Goal: Task Accomplishment & Management: Complete application form

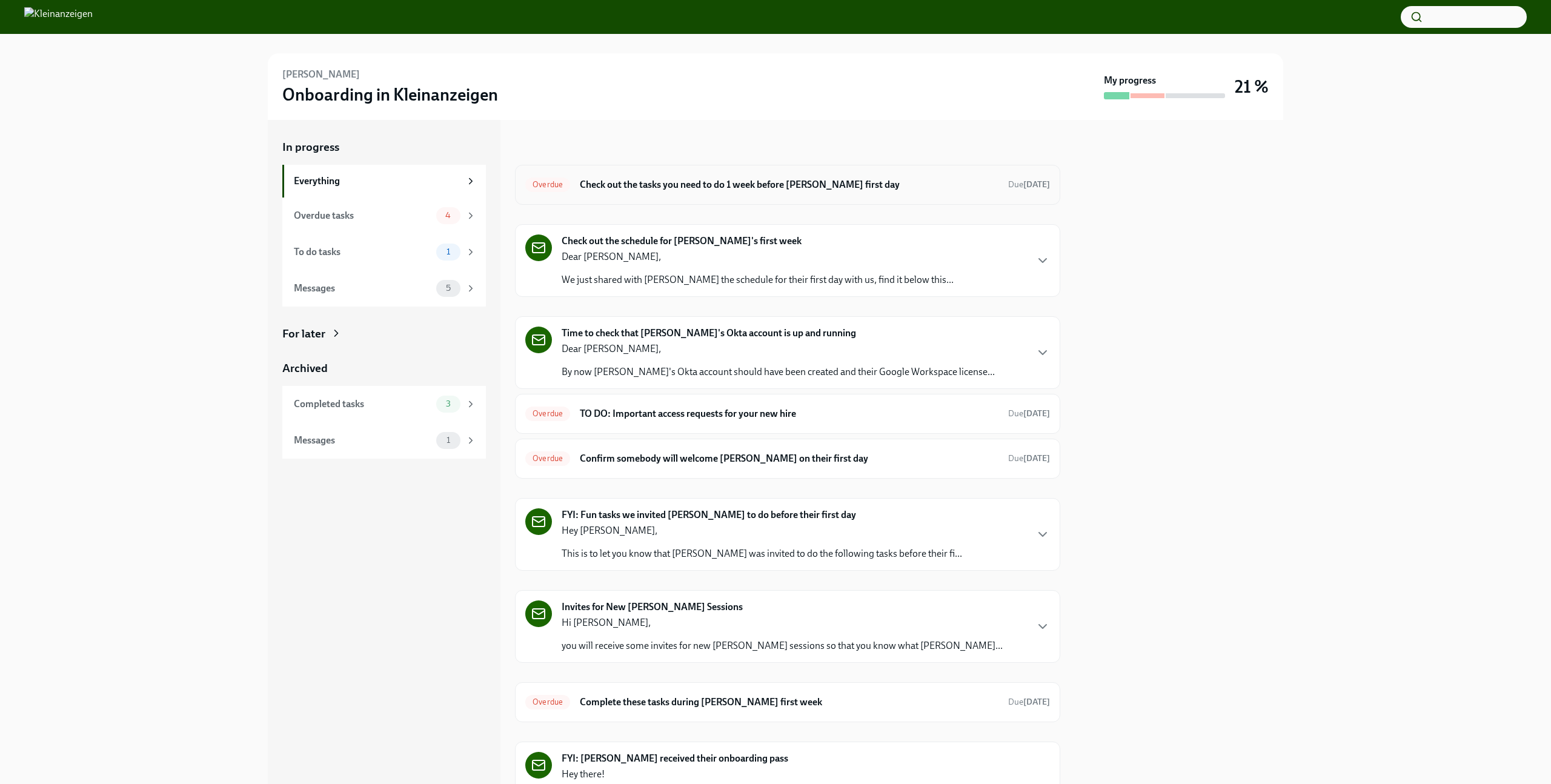
click at [798, 195] on div "Overdue Check out the tasks you need to do 1 week before [PERSON_NAME] first da…" at bounding box center [787, 184] width 545 height 40
click at [787, 189] on h6 "Check out the tasks you need to do 1 week before [PERSON_NAME] first day" at bounding box center [789, 184] width 419 height 13
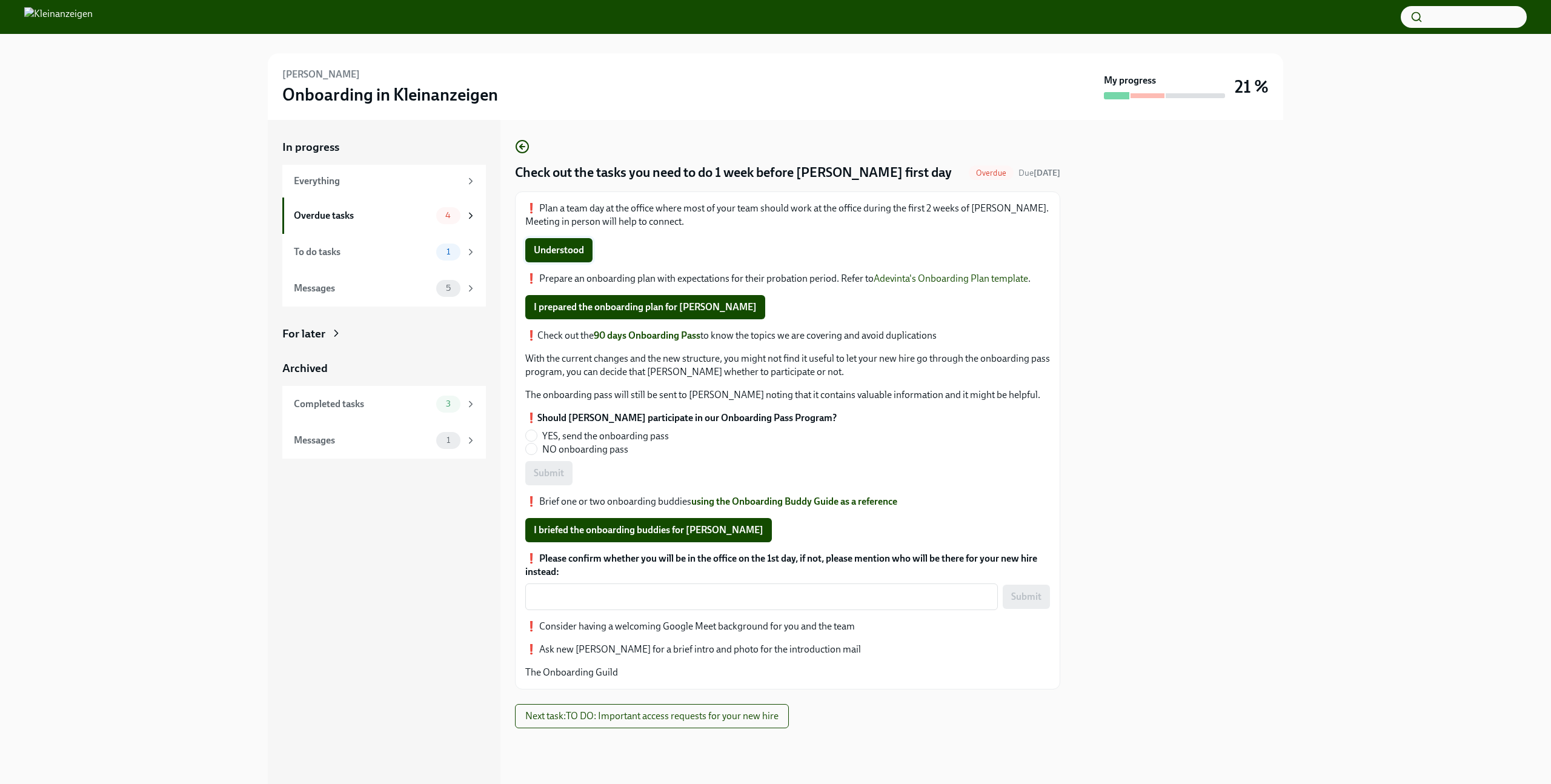
click at [566, 254] on span "Understood" at bounding box center [559, 250] width 50 height 13
click at [634, 310] on span "I prepared the onboarding plan for [PERSON_NAME]" at bounding box center [646, 307] width 223 height 13
click at [532, 451] on input "NO onboarding pass" at bounding box center [532, 448] width 11 height 11
radio input "true"
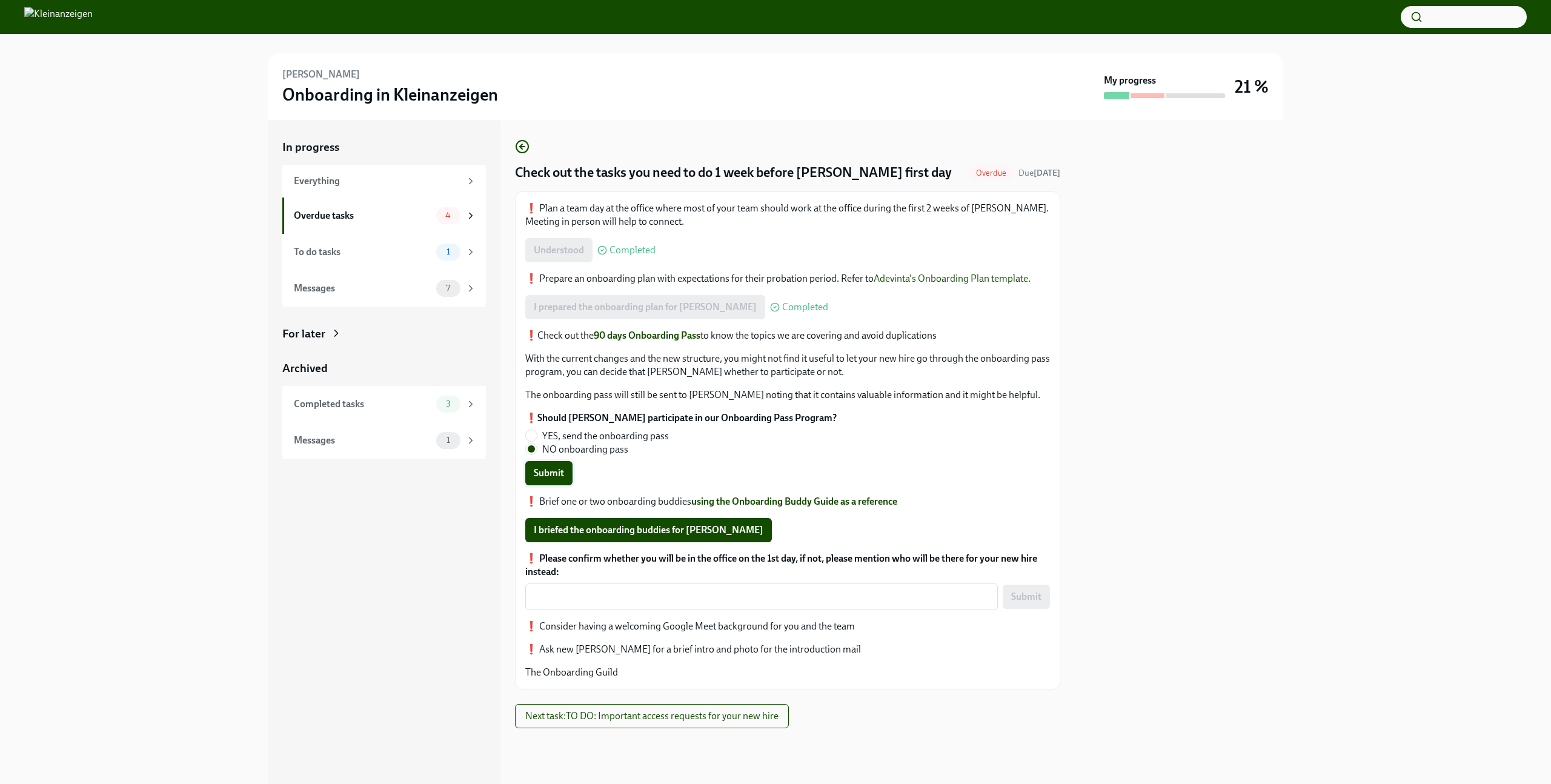
click at [543, 477] on span "Submit" at bounding box center [549, 473] width 30 height 13
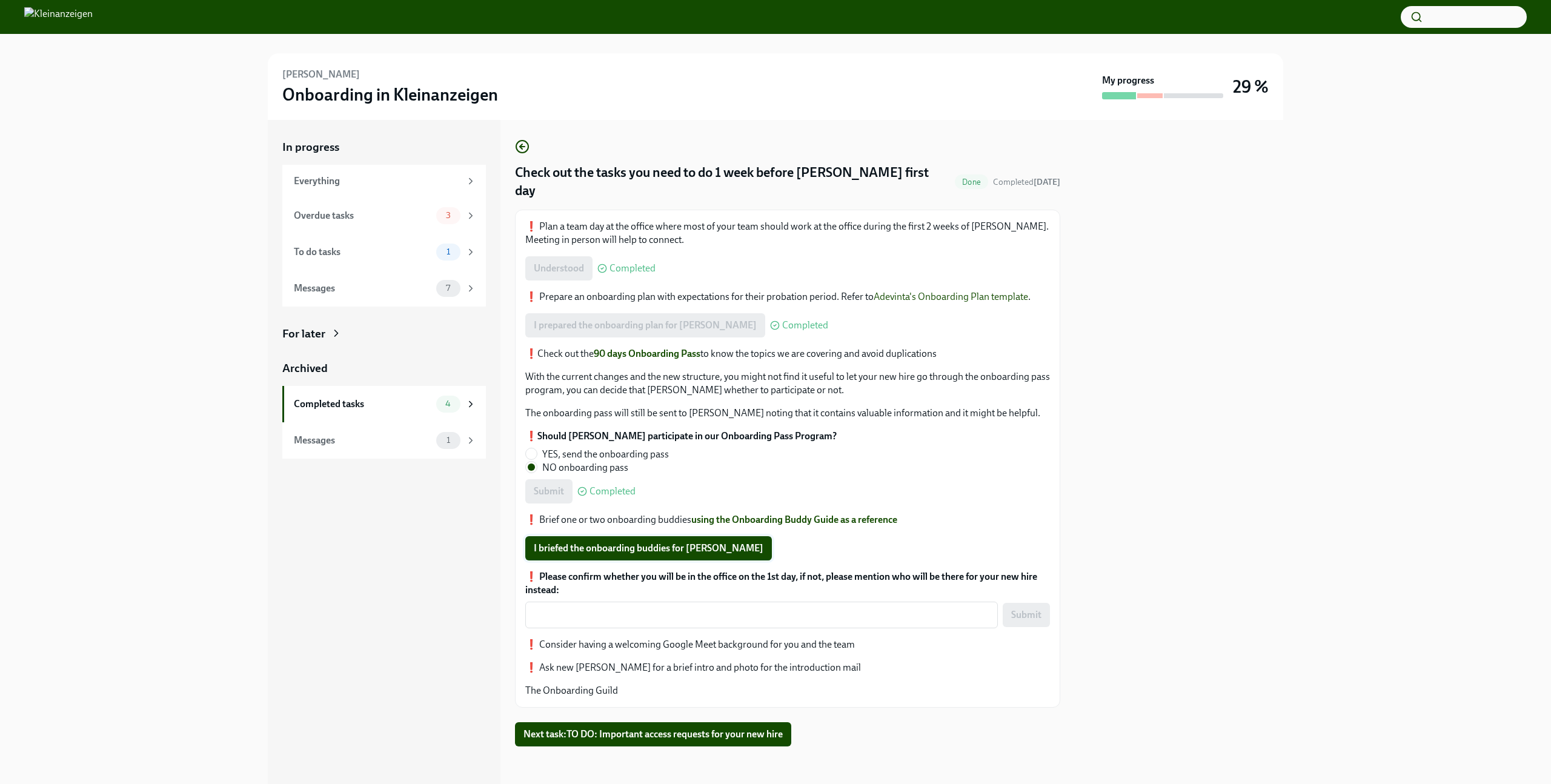
click at [614, 542] on span "I briefed the onboarding buddies for [PERSON_NAME]" at bounding box center [649, 548] width 230 height 13
click at [635, 607] on textarea "❗️ Please confirm whether you will be in the office on the 1st day, if not, ple…" at bounding box center [761, 614] width 458 height 14
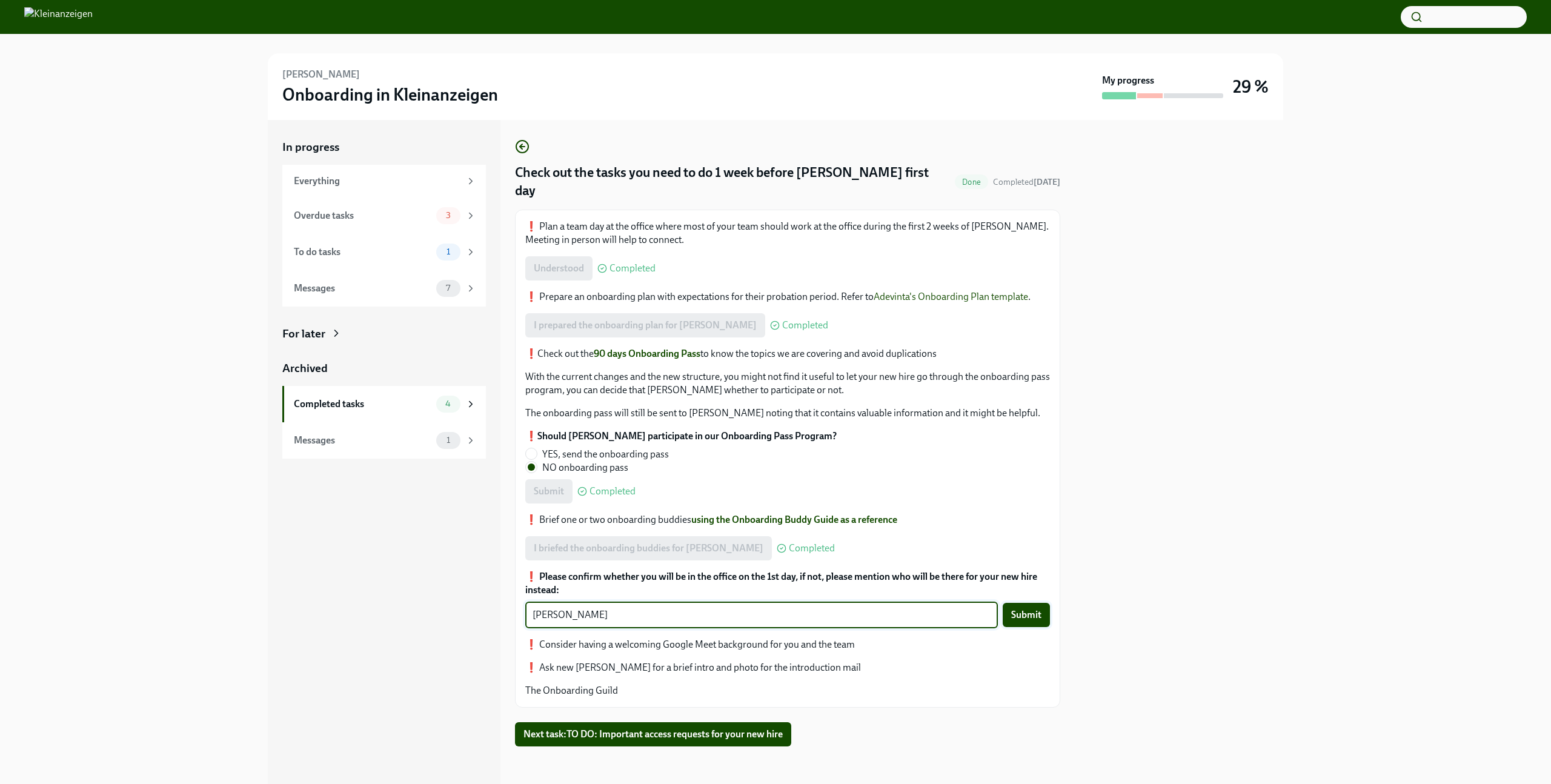
type textarea "[PERSON_NAME]"
click at [1024, 605] on button "Submit" at bounding box center [1026, 614] width 47 height 24
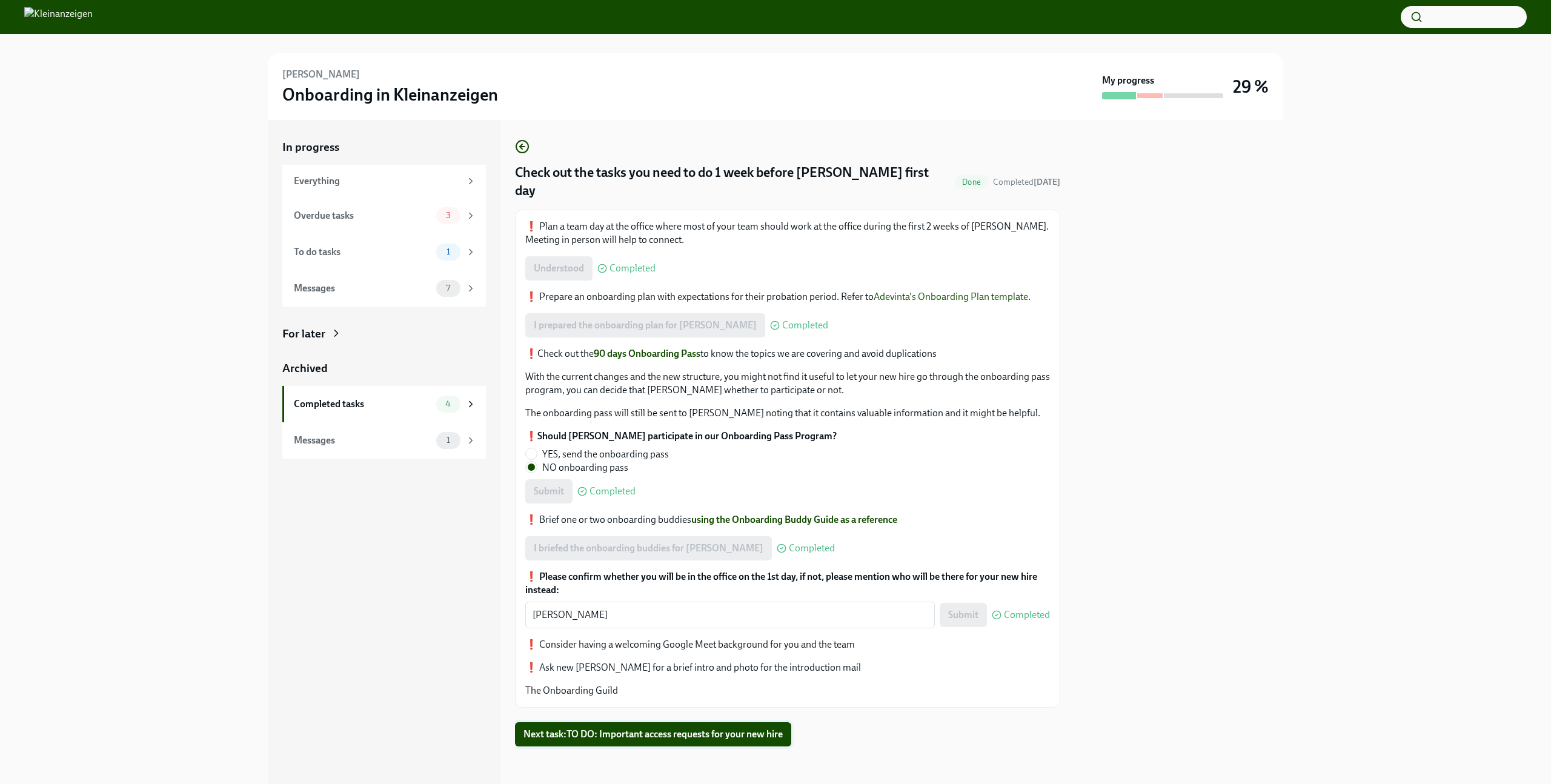
click at [658, 727] on button "Next task : TO DO: Important access requests for your new hire" at bounding box center [652, 733] width 276 height 24
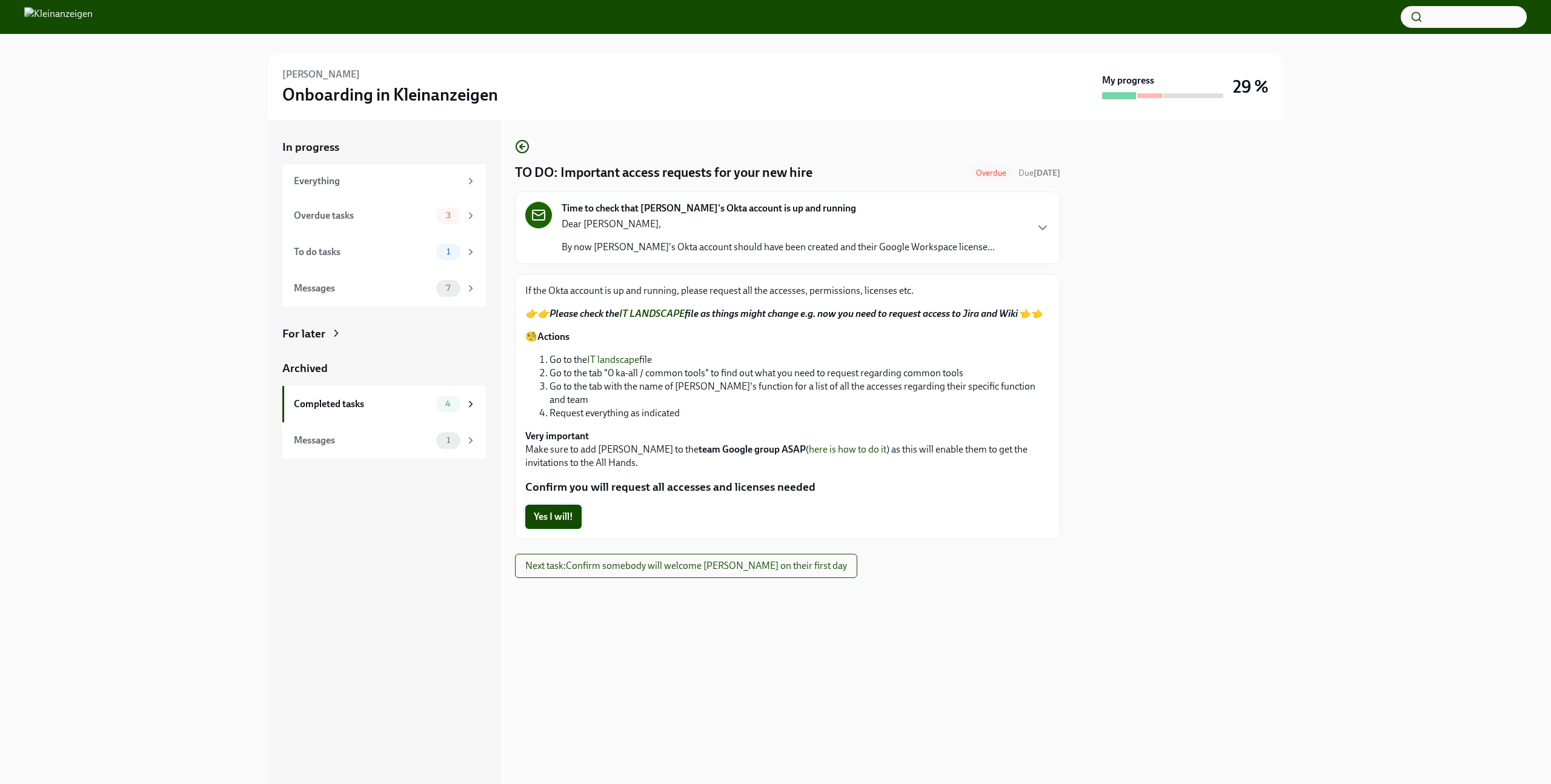
click at [557, 511] on span "Yes I will!" at bounding box center [554, 517] width 39 height 13
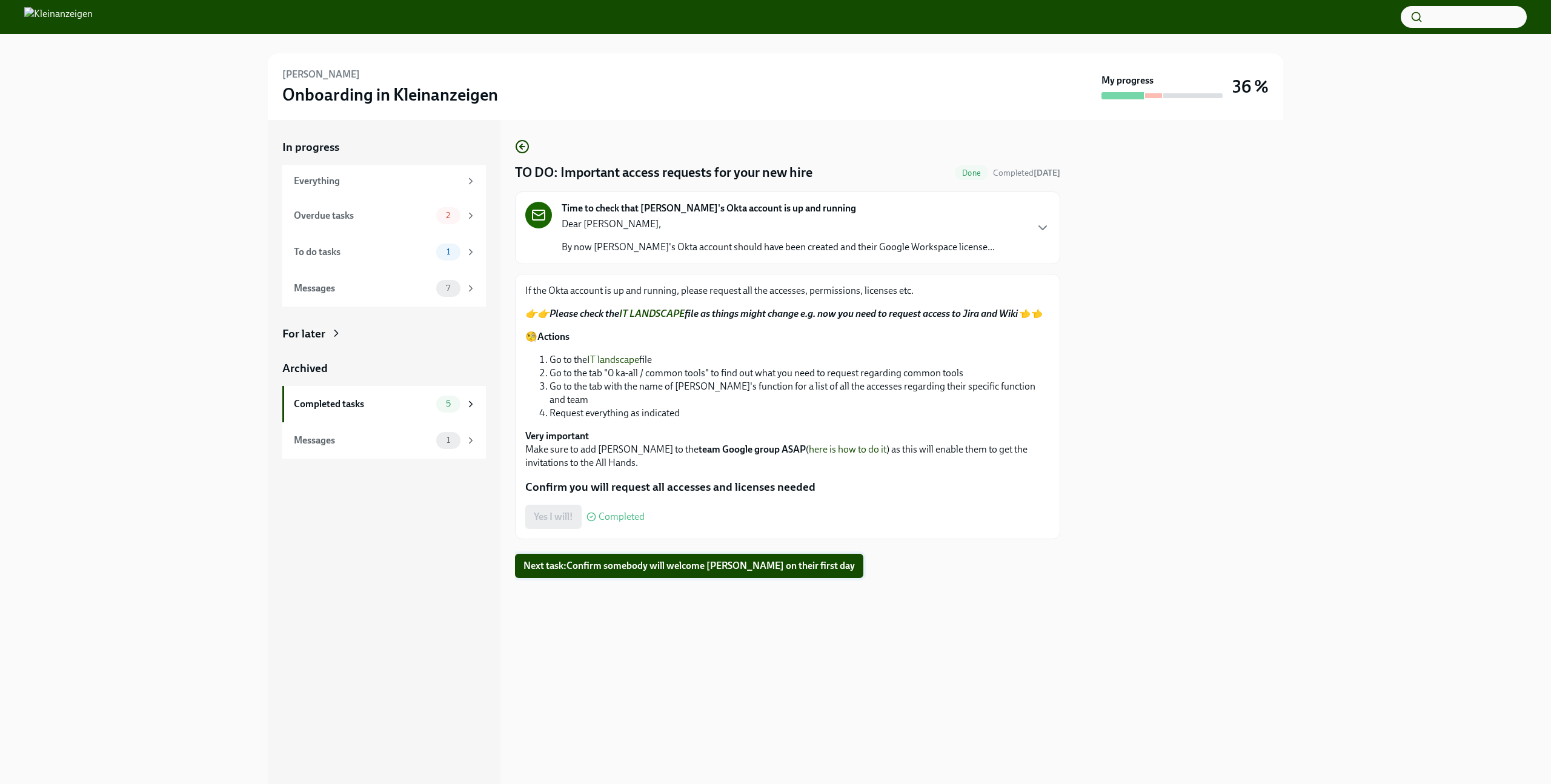
click at [612, 560] on span "Next task : Confirm somebody will welcome [PERSON_NAME] on their first day" at bounding box center [689, 566] width 331 height 13
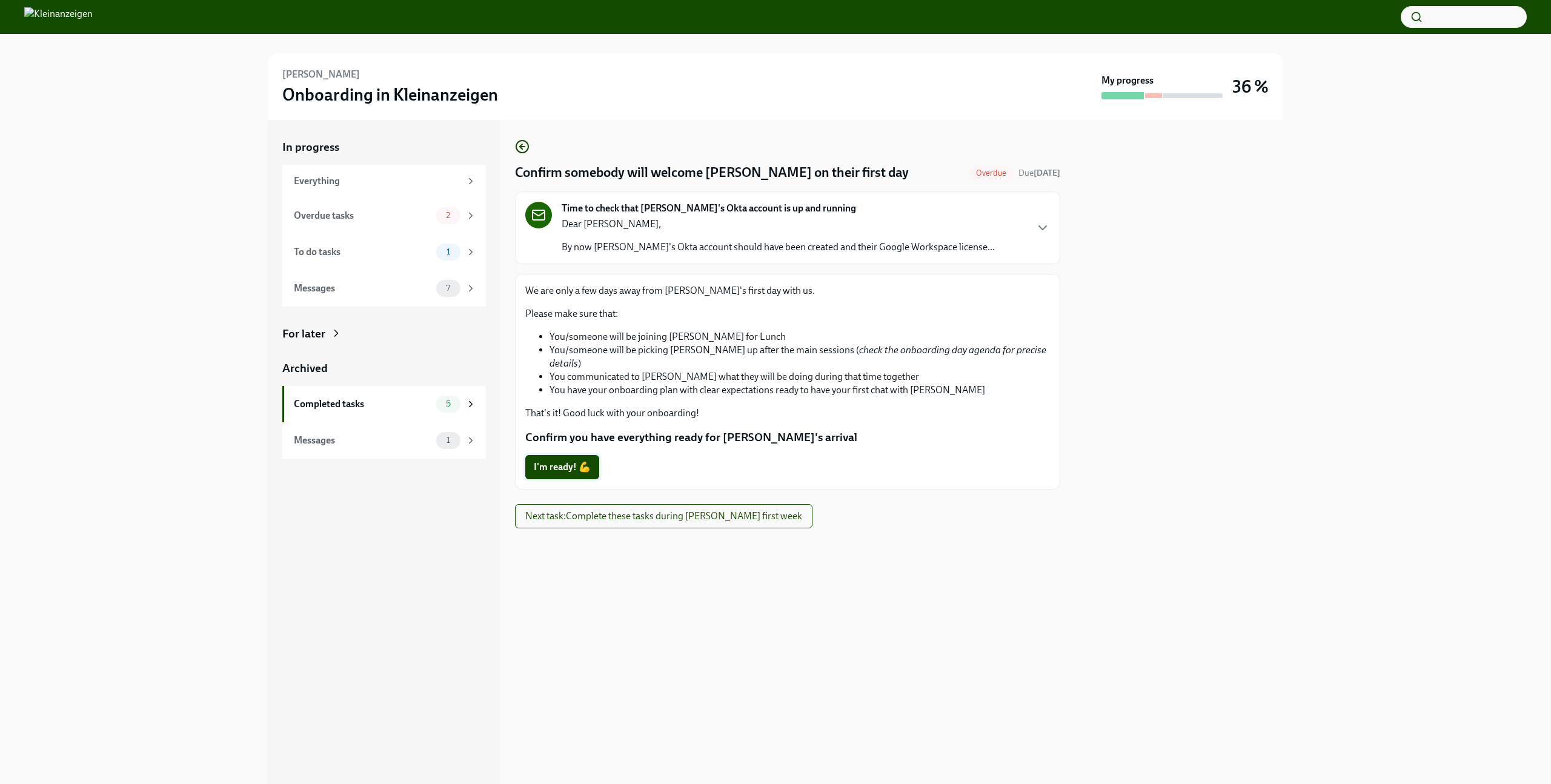
click at [561, 461] on span "I'm ready! 💪" at bounding box center [563, 467] width 57 height 13
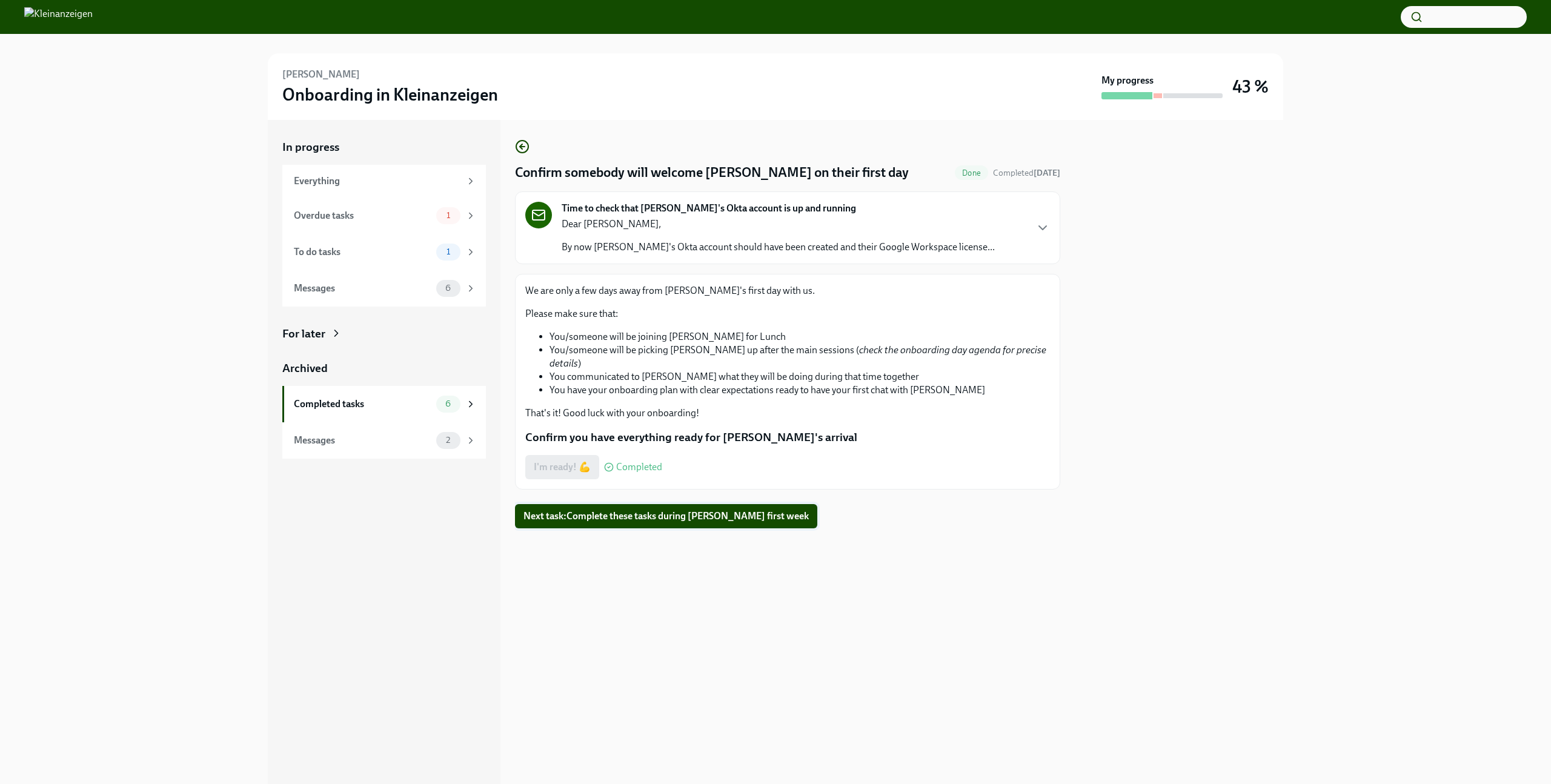
click at [616, 510] on span "Next task : Complete these tasks during [PERSON_NAME] first week" at bounding box center [666, 516] width 285 height 13
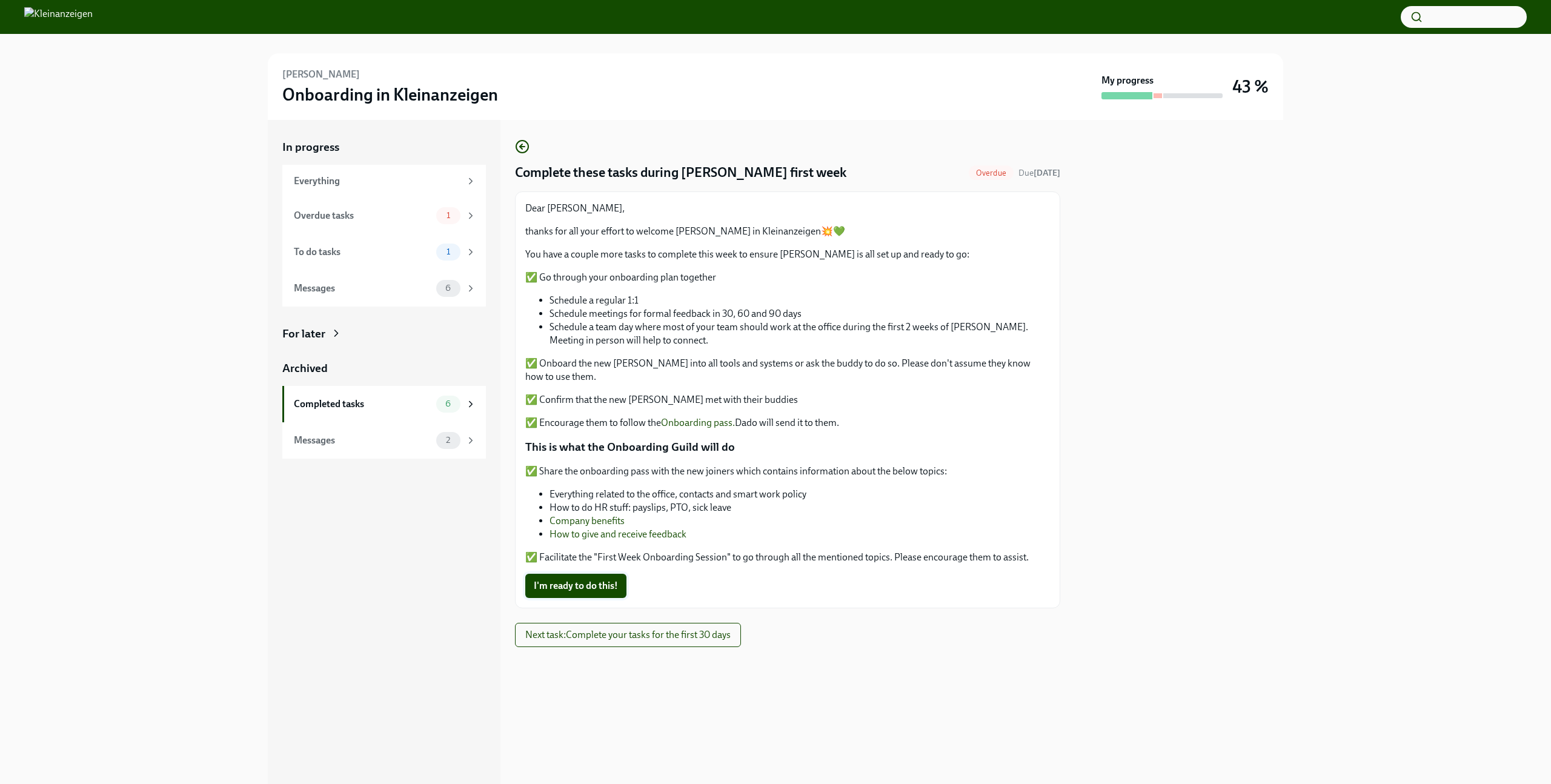
click at [572, 587] on span "I'm ready to do this!" at bounding box center [576, 586] width 84 height 13
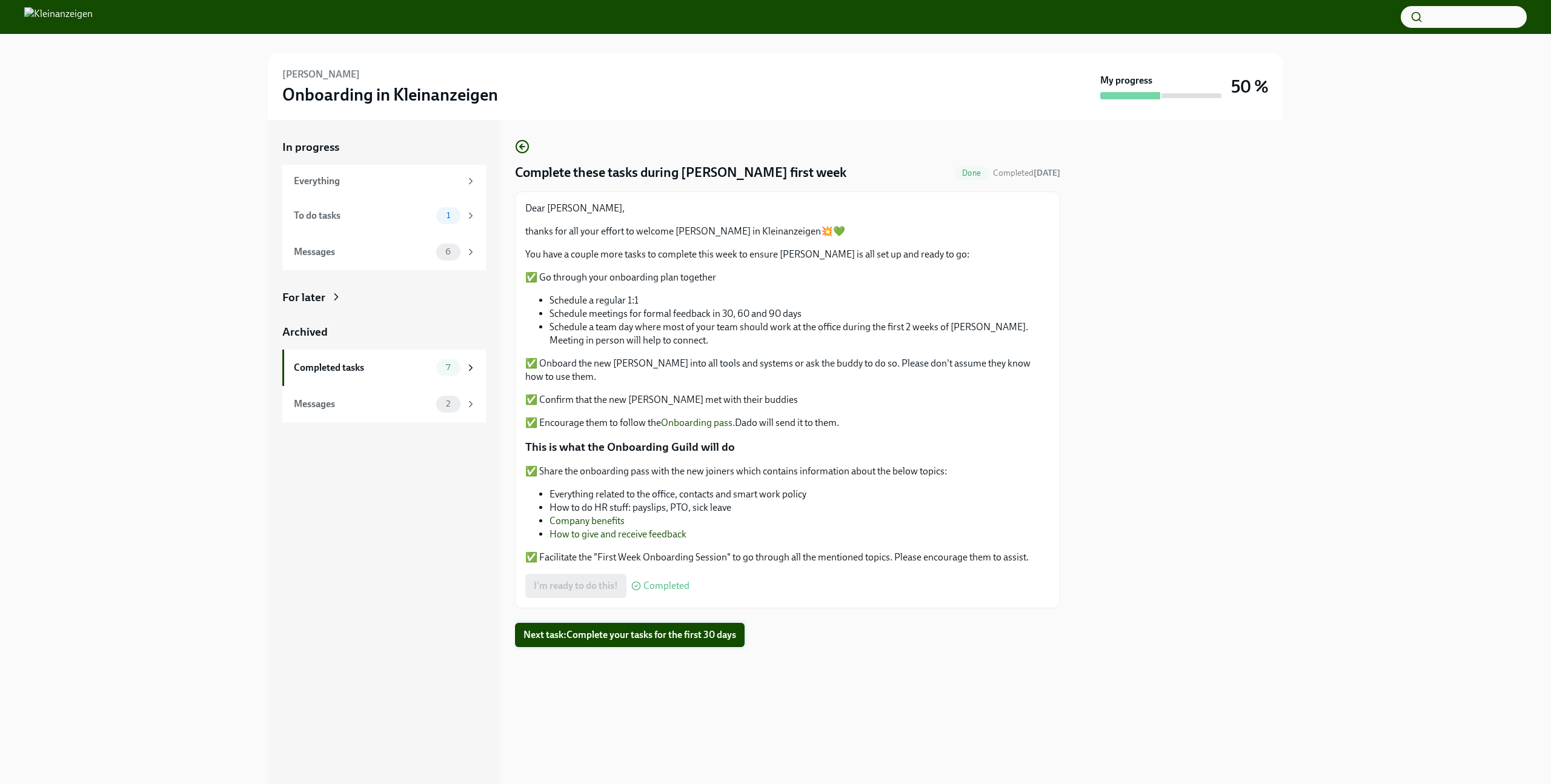
click at [616, 639] on span "Next task : Complete your tasks for the first 30 days" at bounding box center [630, 635] width 213 height 13
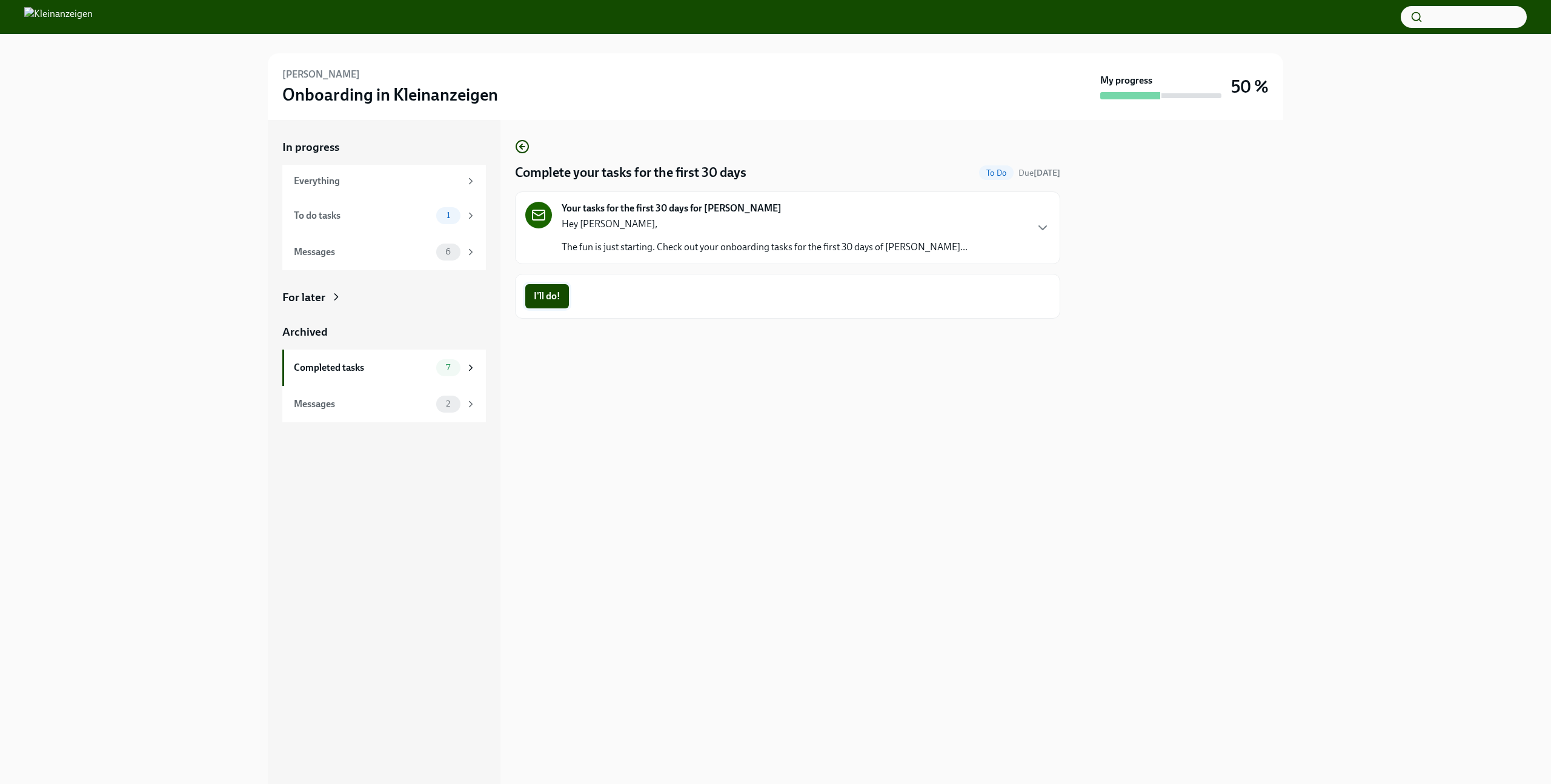
click at [543, 298] on span "I'll do!" at bounding box center [548, 296] width 27 height 13
